Goal: Navigation & Orientation: Go to known website

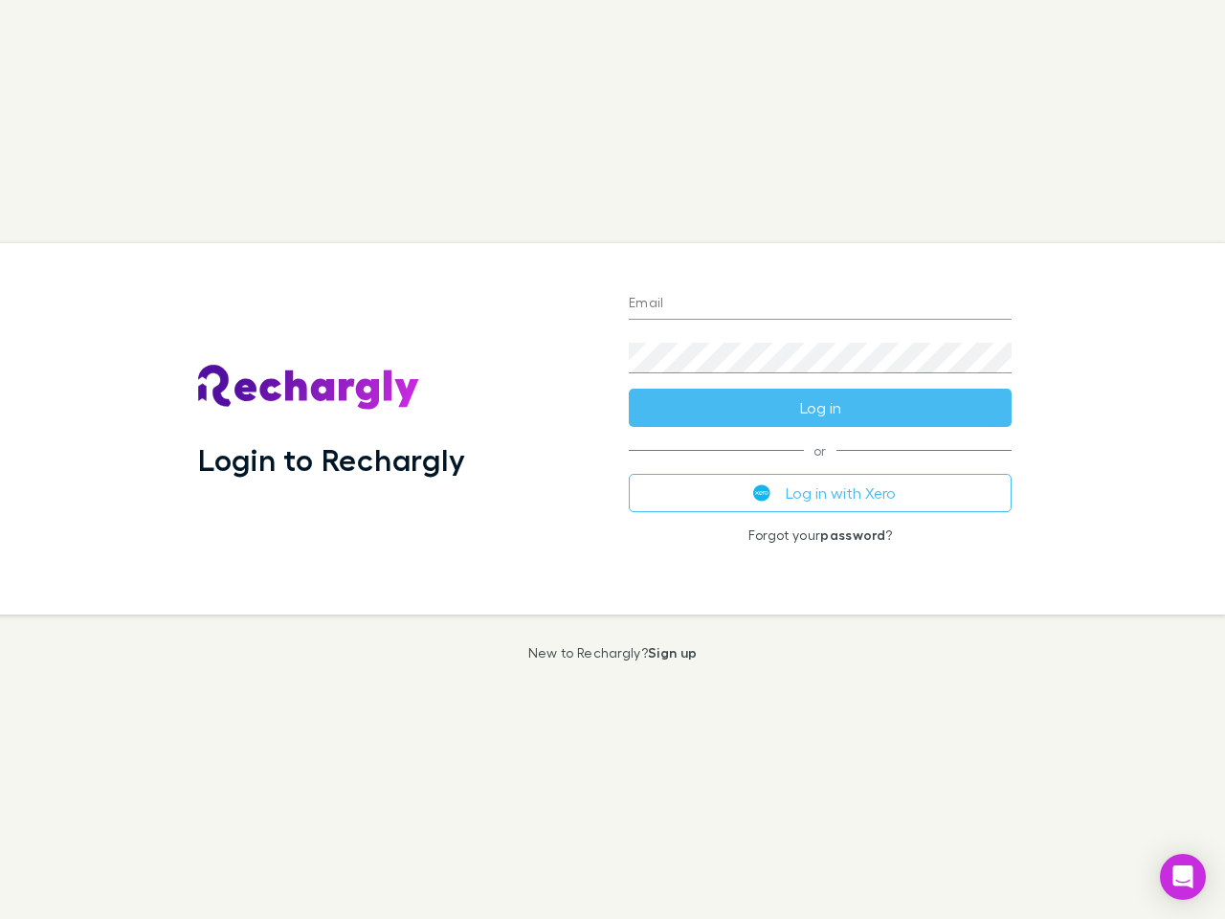
click at [613, 460] on div "Login to Rechargly" at bounding box center [398, 428] width 431 height 371
click at [820, 304] on input "Email" at bounding box center [820, 304] width 383 height 31
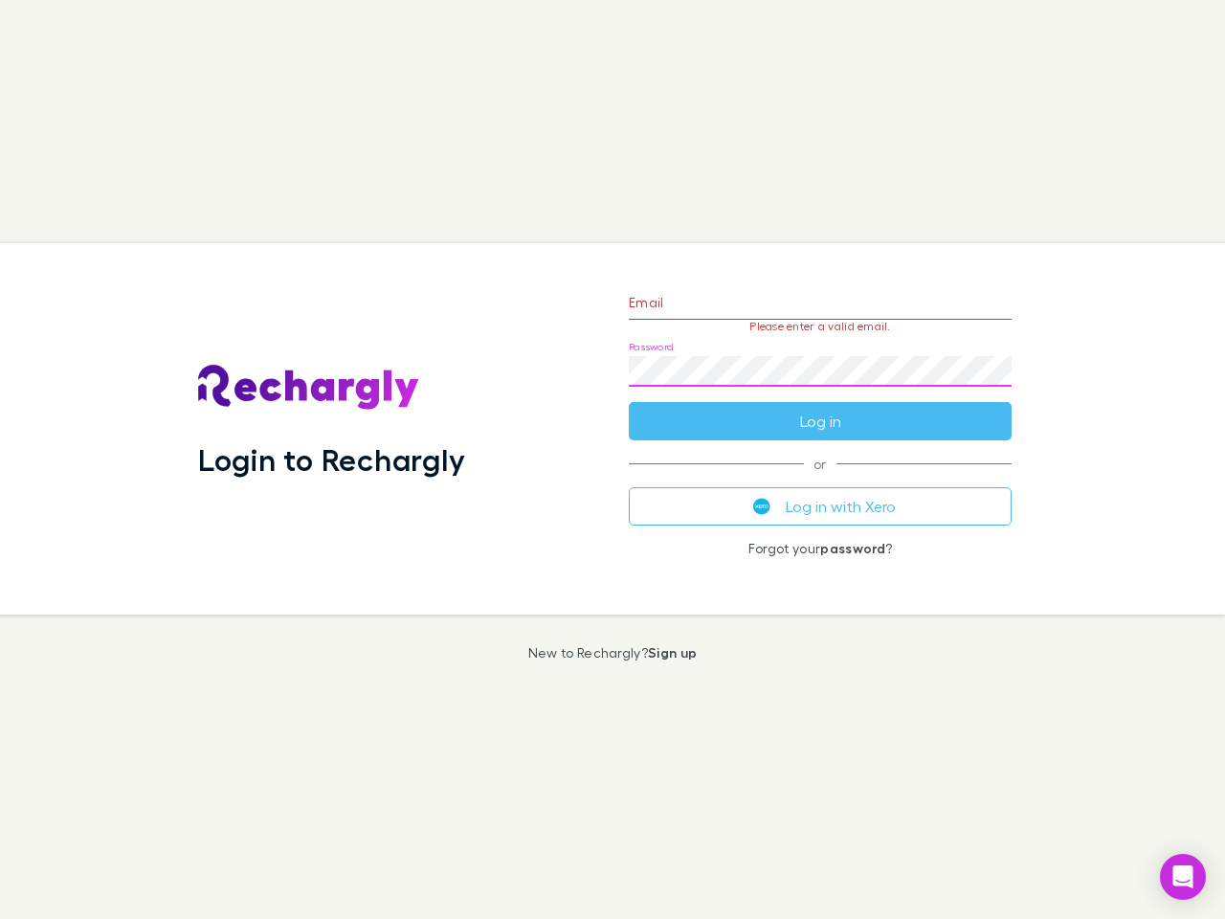
click at [820, 408] on form "Email Please enter a valid email. Password Log in" at bounding box center [820, 357] width 383 height 167
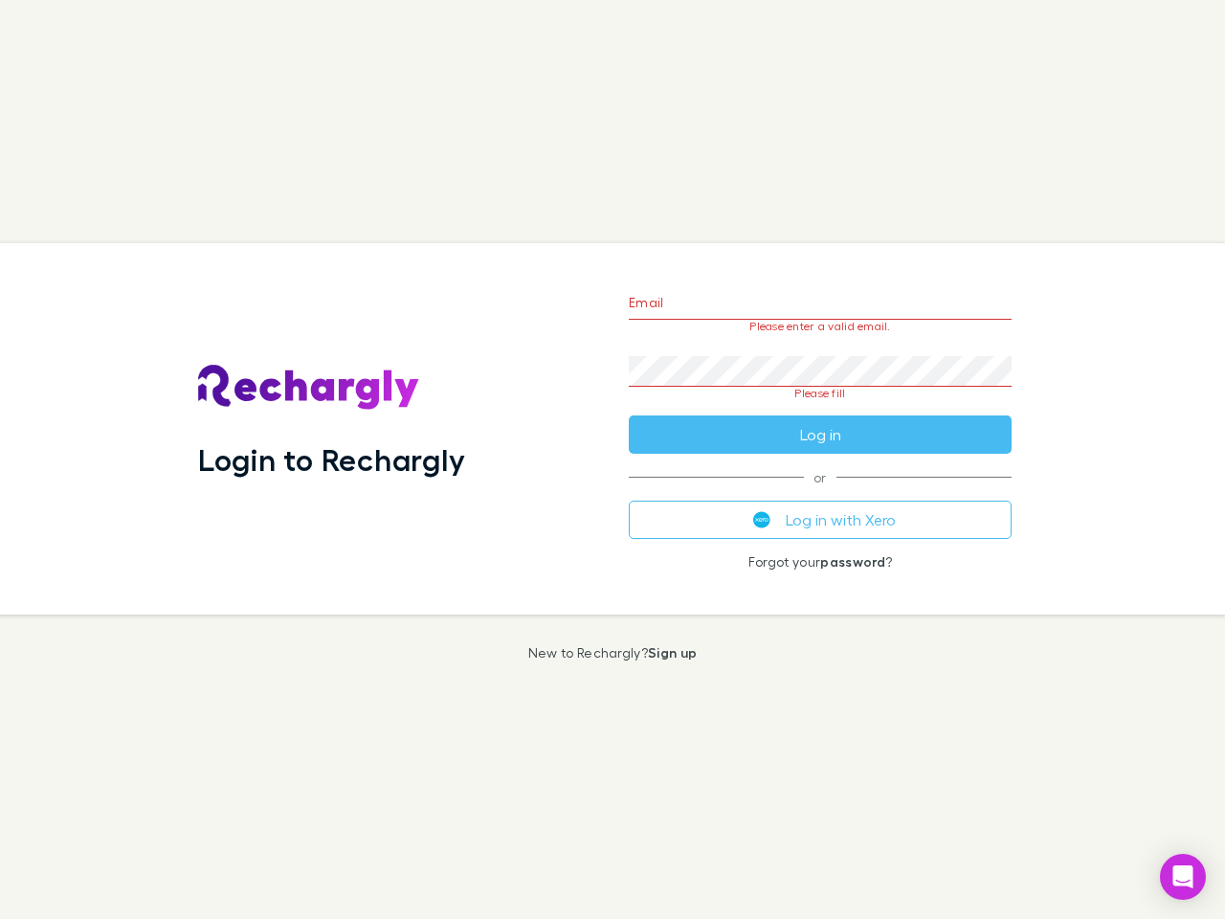
click at [820, 493] on div "Email Please enter a valid email. Password Please fill Log in or Log in with Xe…" at bounding box center [821, 428] width 414 height 371
click at [1183, 877] on icon "Open Intercom Messenger" at bounding box center [1184, 876] width 20 height 23
